Goal: Navigation & Orientation: Find specific page/section

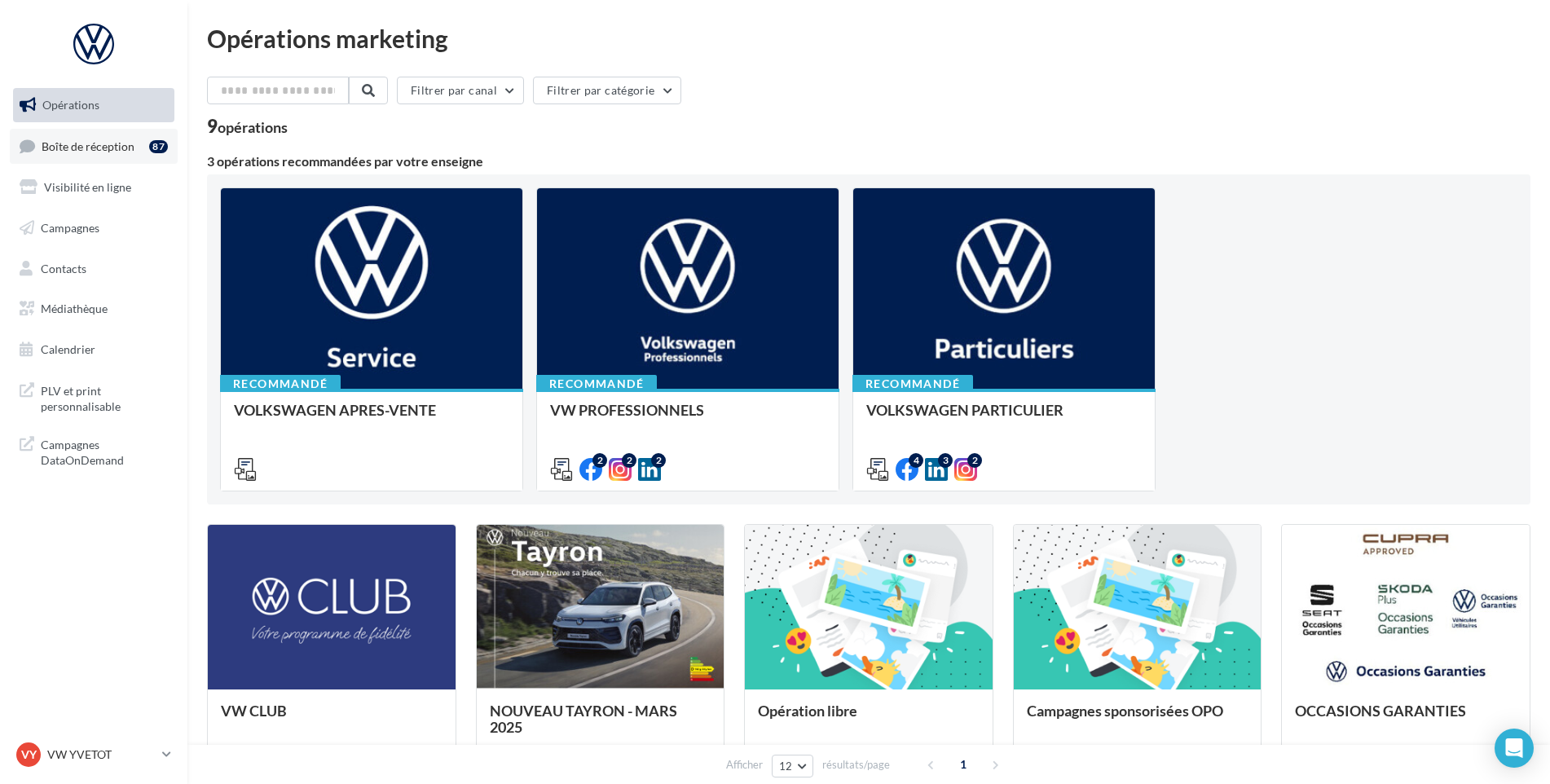
click at [67, 138] on span "Boîte de réception" at bounding box center [87, 145] width 93 height 14
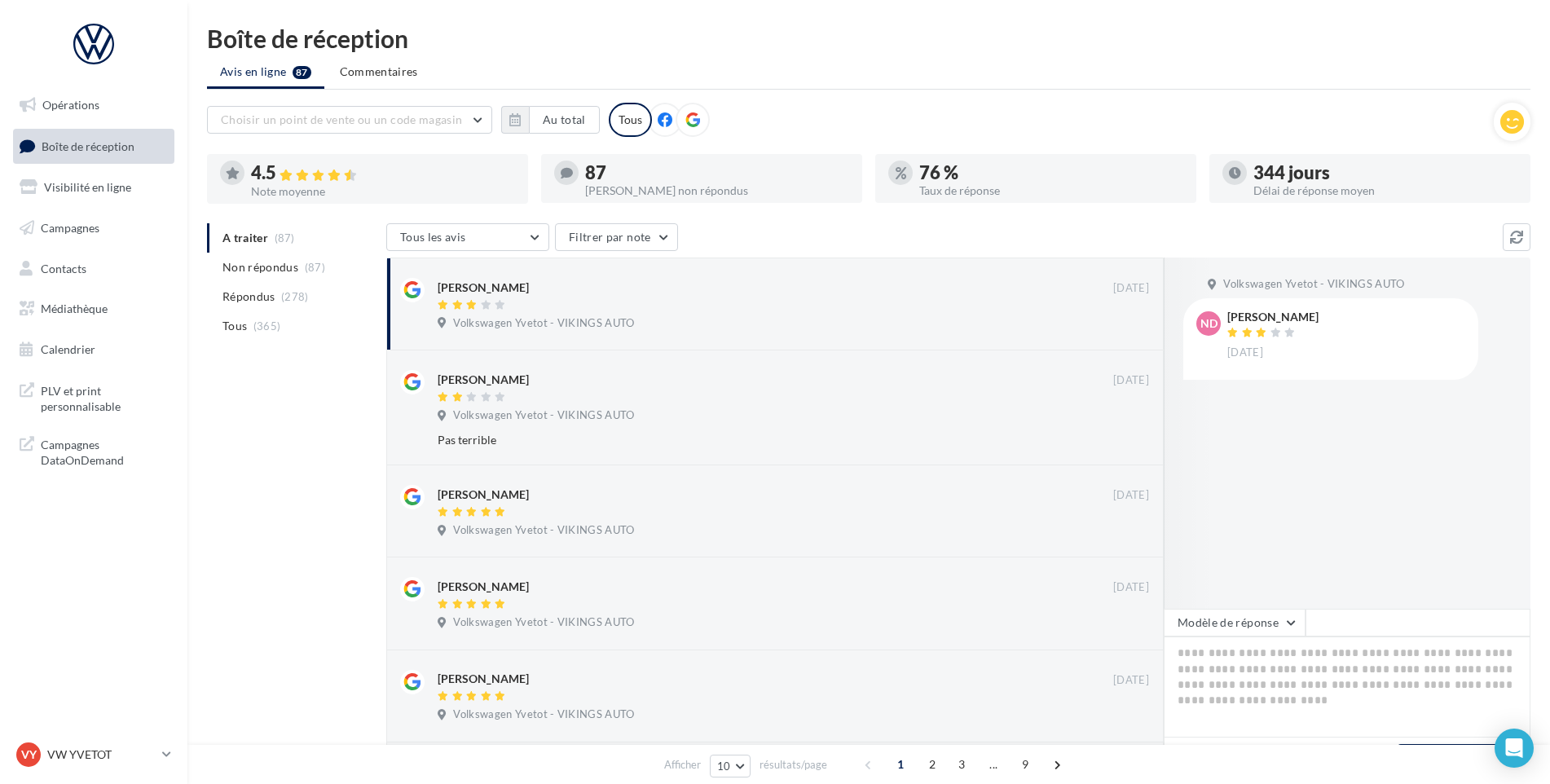
drag, startPoint x: 105, startPoint y: 754, endPoint x: 111, endPoint y: 737, distance: 18.0
click at [105, 754] on p "VW YVETOT" at bounding box center [101, 755] width 108 height 16
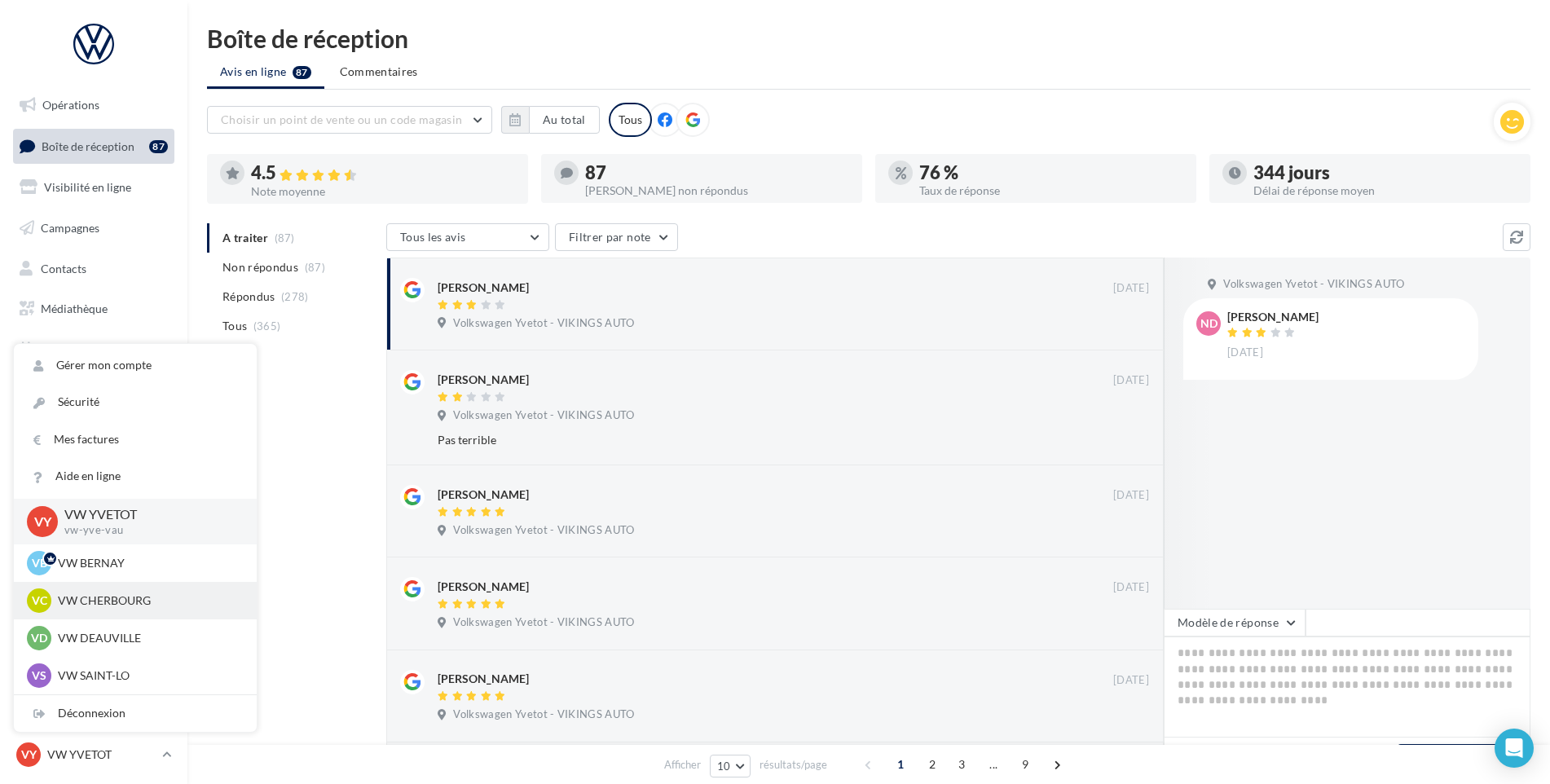
click at [149, 598] on p "VW CHERBOURG" at bounding box center [147, 601] width 179 height 16
